Goal: Communication & Community: Participate in discussion

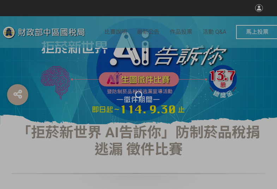
select select "vote"
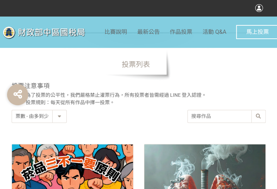
scroll to position [317, 0]
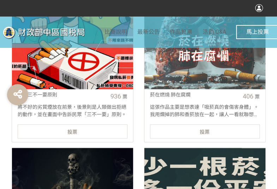
click at [79, 131] on div "投票" at bounding box center [73, 131] width 110 height 14
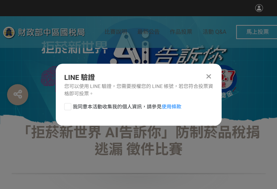
scroll to position [0, 0]
click at [68, 109] on div at bounding box center [67, 106] width 7 height 7
checkbox input "true"
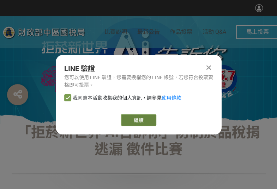
click at [140, 119] on link "繼續" at bounding box center [138, 120] width 35 height 12
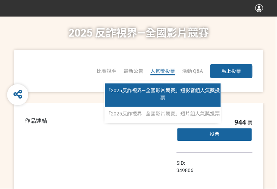
click at [172, 94] on link "「2025反詐視界—全國影片競賽」短影音組人氣獎投票" at bounding box center [163, 94] width 116 height 23
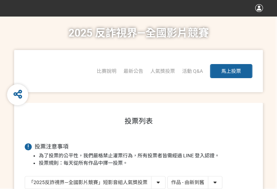
click at [203, 181] on select "作品 - 由新到舊 作品 - 由舊到新 票數 - 由多到少 票數 - 由少到多" at bounding box center [194, 183] width 54 height 12
select select "vote"
click at [167, 177] on select "作品 - 由新到舊 作品 - 由舊到新 票數 - 由多到少 票數 - 由少到多" at bounding box center [194, 183] width 54 height 12
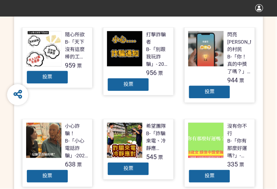
scroll to position [211, 0]
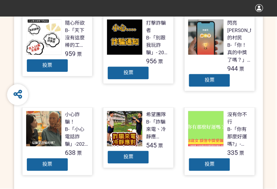
click at [215, 73] on div "投票" at bounding box center [209, 80] width 42 height 14
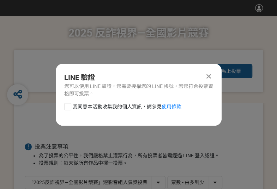
click at [64, 107] on div at bounding box center [67, 106] width 7 height 7
checkbox input "true"
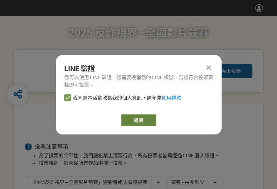
click at [138, 119] on button "繼續" at bounding box center [138, 120] width 35 height 12
